Goal: Complete application form

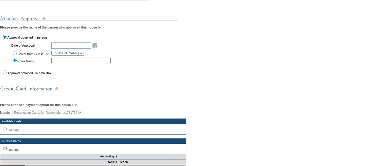
scroll to position [164, 0]
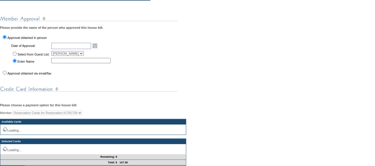
click at [25, 76] on td "Approval obtained via email/fax" at bounding box center [57, 72] width 113 height 7
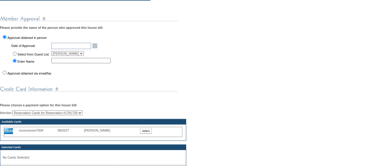
click at [29, 75] on label "Approval obtained via email/fax" at bounding box center [29, 73] width 44 height 4
click at [7, 74] on input "Approval obtained via email/fax" at bounding box center [5, 73] width 4 height 4
radio input "true"
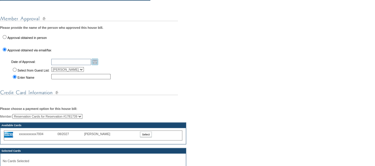
click at [97, 65] on link "Open the calendar popup." at bounding box center [95, 61] width 7 height 7
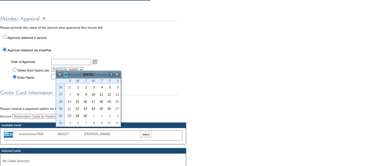
click at [63, 76] on link "<" at bounding box center [66, 74] width 6 height 6
click at [104, 108] on link "21" at bounding box center [100, 108] width 7 height 7
type input "[DATE]"
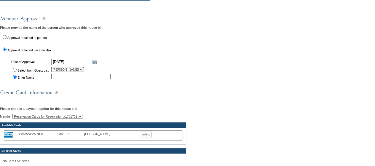
click at [81, 79] on td at bounding box center [82, 76] width 62 height 7
click at [75, 79] on input "text" at bounding box center [80, 76] width 59 height 5
type input "[PERSON_NAME]"
click at [152, 140] on div "xxxxxxxxxxx7004 08/2027 [PERSON_NAME] 0.00 Select" at bounding box center [93, 135] width 178 height 10
click at [149, 137] on input "Select" at bounding box center [146, 134] width 12 height 6
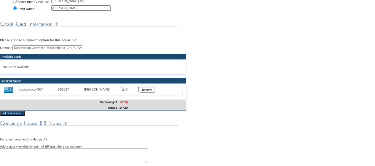
scroll to position [232, 0]
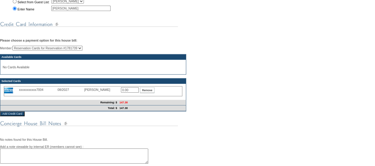
click at [132, 96] on div "xxxxxxxxxxx7004 08/2027 Carolyn stone 0.00 Remove" at bounding box center [93, 91] width 178 height 10
click at [132, 92] on input "0.00" at bounding box center [130, 89] width 18 height 5
type input "147.38"
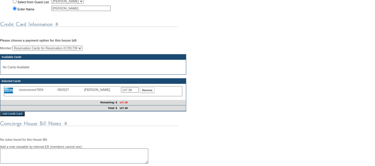
click at [224, 92] on div "Member: Reservation Cards for Reservation #1781739 Brian Kearney Ed Kearney (Pr…" at bounding box center [187, 78] width 375 height 65
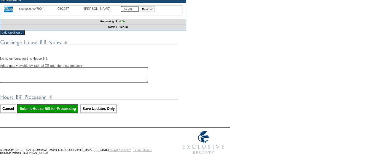
click at [54, 113] on input "Submit House Bill for Processing" at bounding box center [47, 108] width 61 height 9
type input "Processing..."
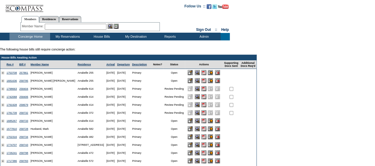
click at [213, 123] on input "image" at bounding box center [210, 120] width 5 height 5
